Goal: Task Accomplishment & Management: Manage account settings

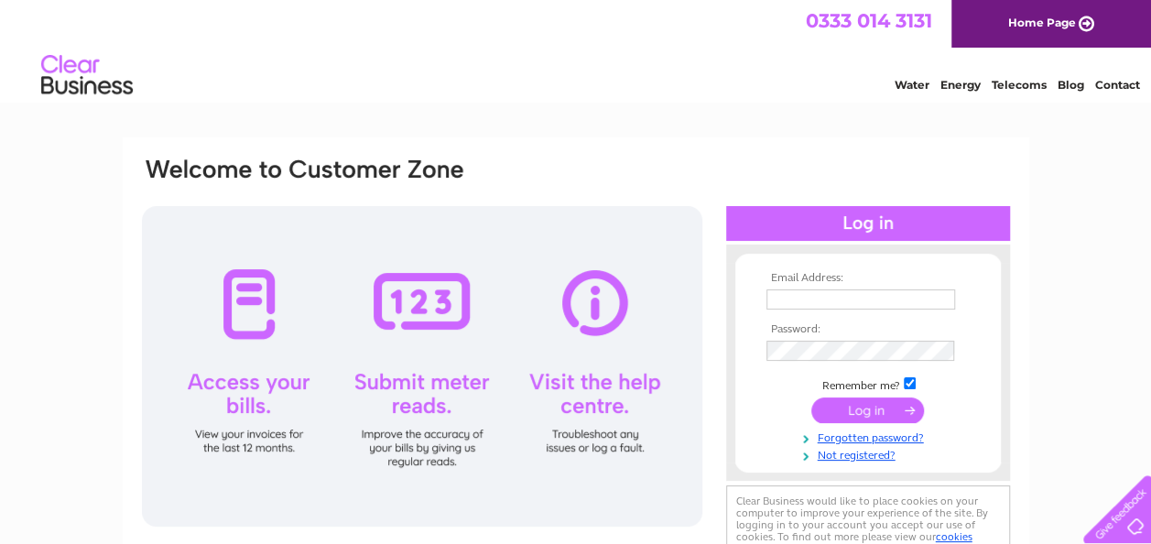
type input "[PERSON_NAME][EMAIL_ADDRESS][PERSON_NAME][DOMAIN_NAME]"
click at [862, 408] on input "submit" at bounding box center [867, 410] width 113 height 26
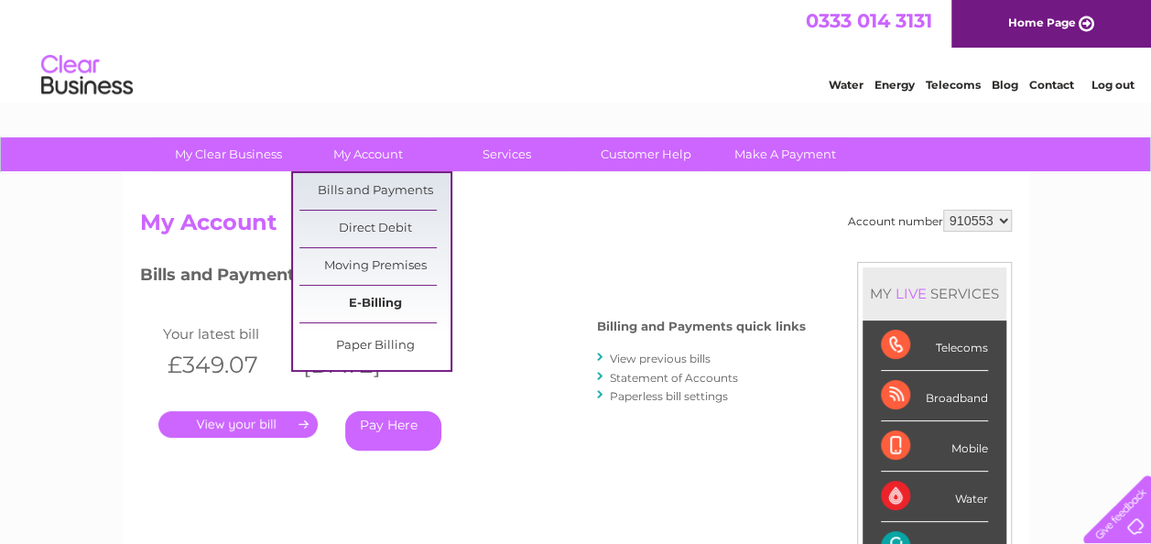
click at [386, 313] on link "E-Billing" at bounding box center [374, 304] width 151 height 37
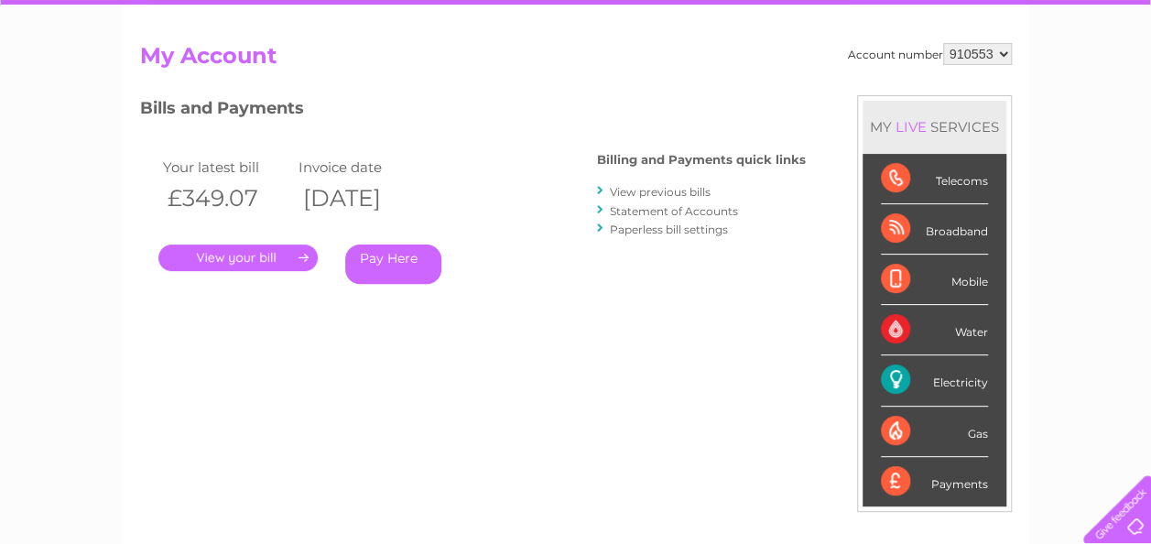
scroll to position [183, 0]
